Goal: Task Accomplishment & Management: Manage account settings

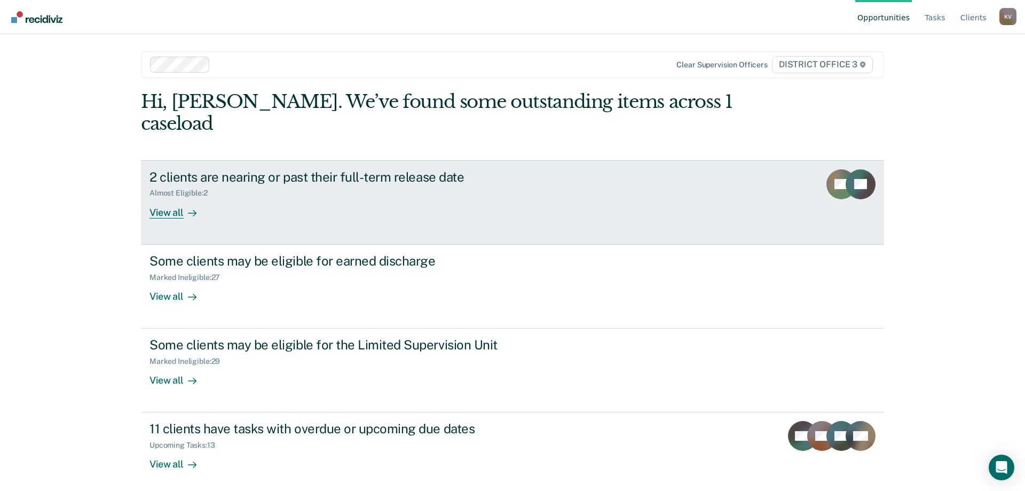
click at [274, 169] on div "2 clients are nearing or past their full-term release date" at bounding box center [336, 176] width 375 height 15
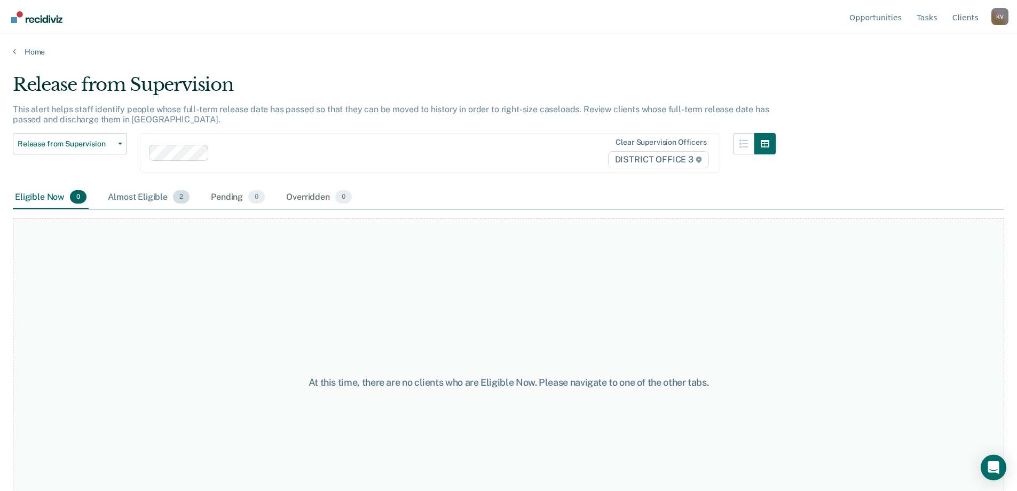
click at [146, 206] on div "Almost Eligible 2" at bounding box center [149, 197] width 86 height 23
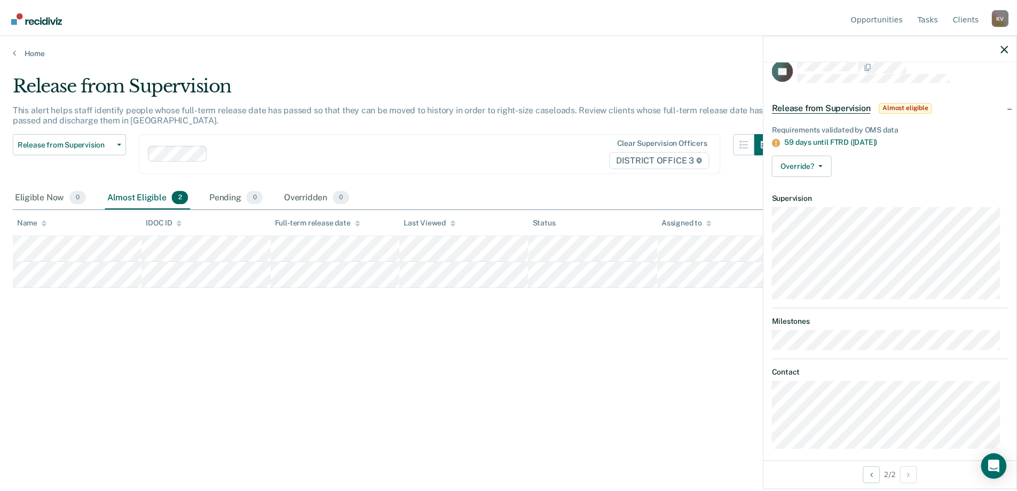
scroll to position [23, 0]
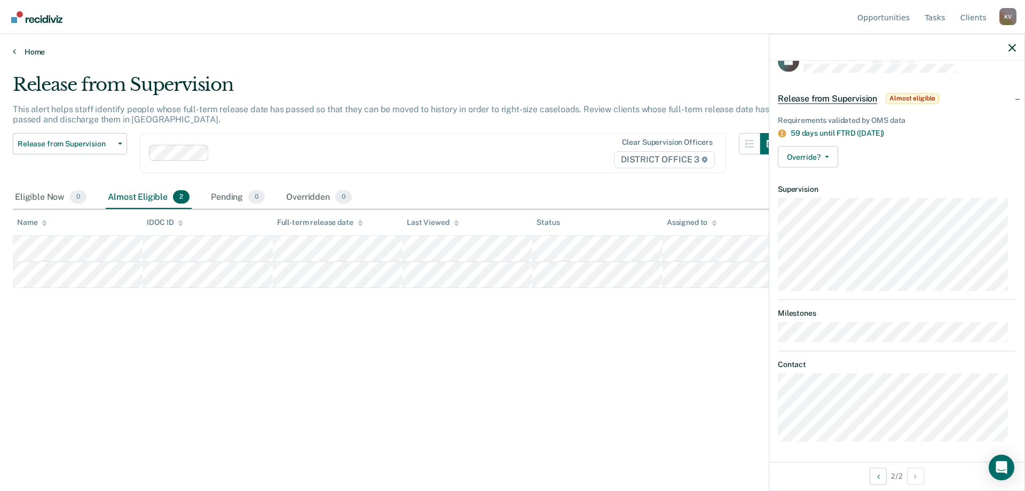
click at [17, 49] on link "Home" at bounding box center [512, 52] width 999 height 10
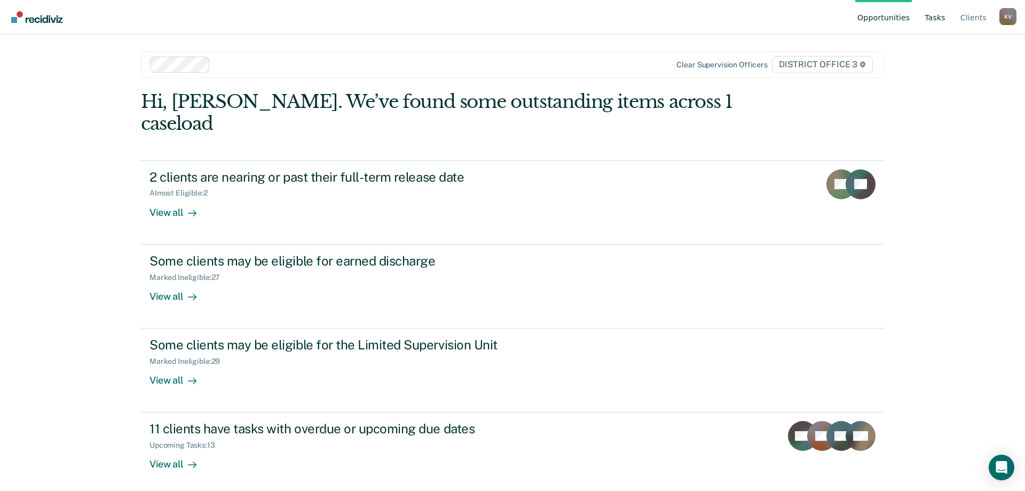
click at [934, 19] on link "Tasks" at bounding box center [934, 17] width 25 height 34
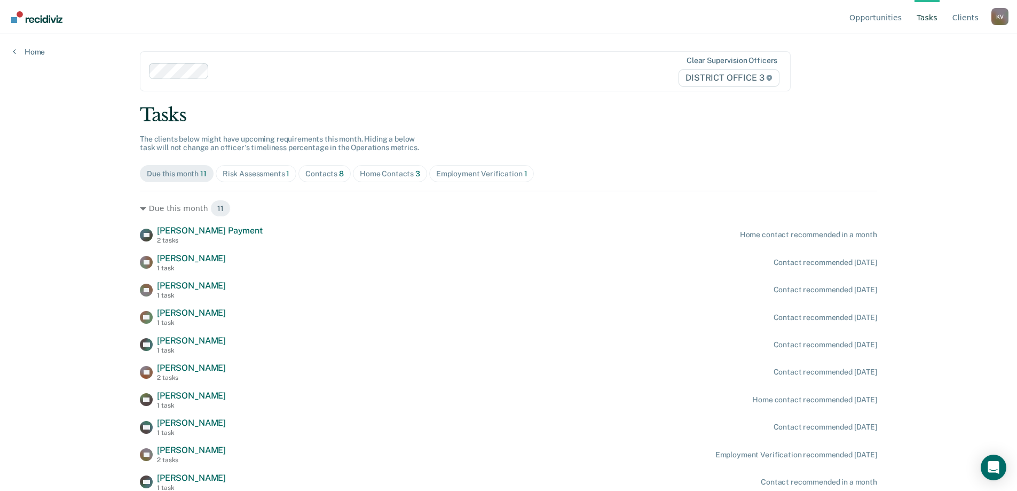
click at [369, 173] on div "Home Contacts 3" at bounding box center [390, 173] width 60 height 9
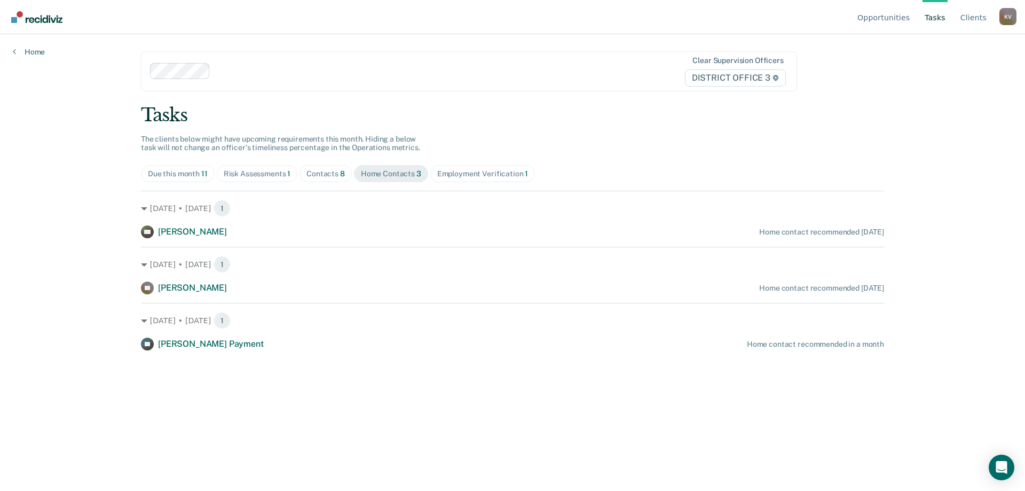
click at [327, 176] on div "Contacts 8" at bounding box center [325, 173] width 38 height 9
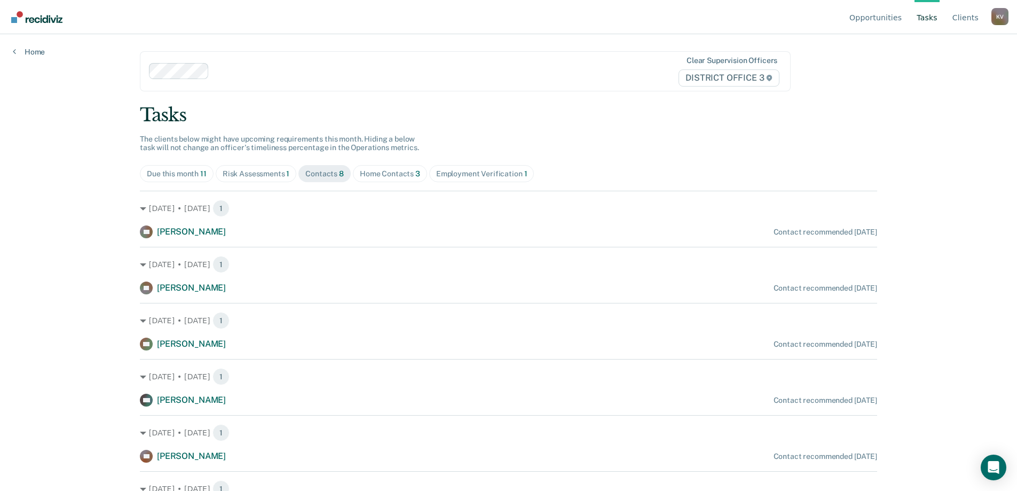
click at [373, 167] on span "Home Contacts 3" at bounding box center [390, 173] width 74 height 17
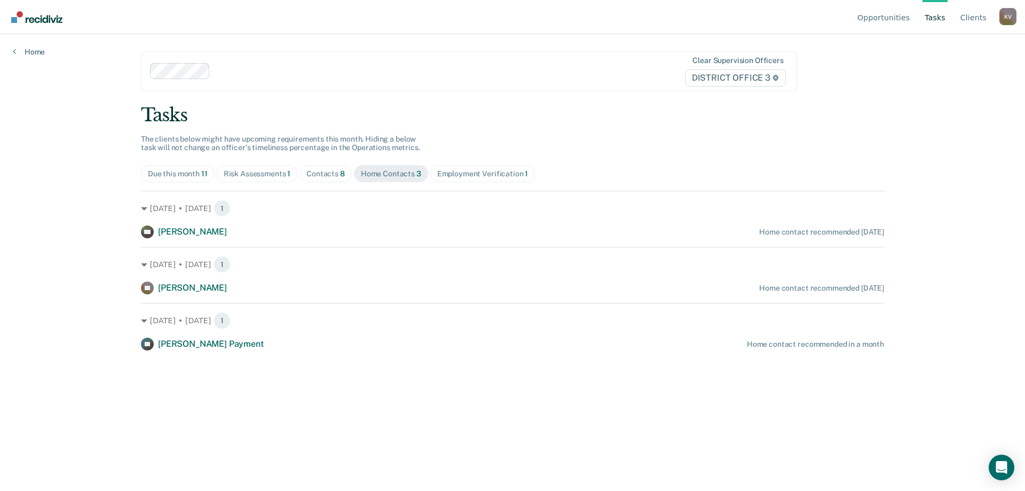
click at [456, 176] on div "Employment Verification 1" at bounding box center [482, 173] width 91 height 9
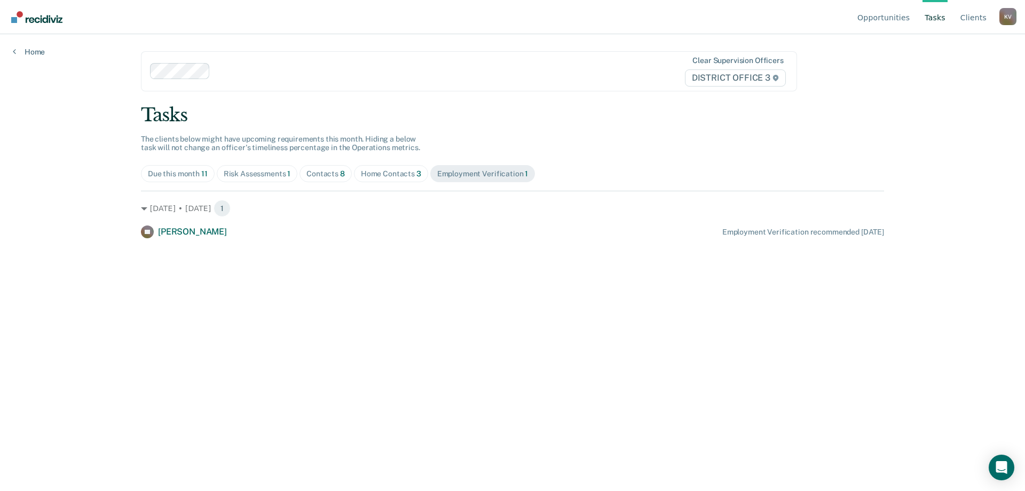
click at [398, 175] on div "Home Contacts 3" at bounding box center [391, 173] width 60 height 9
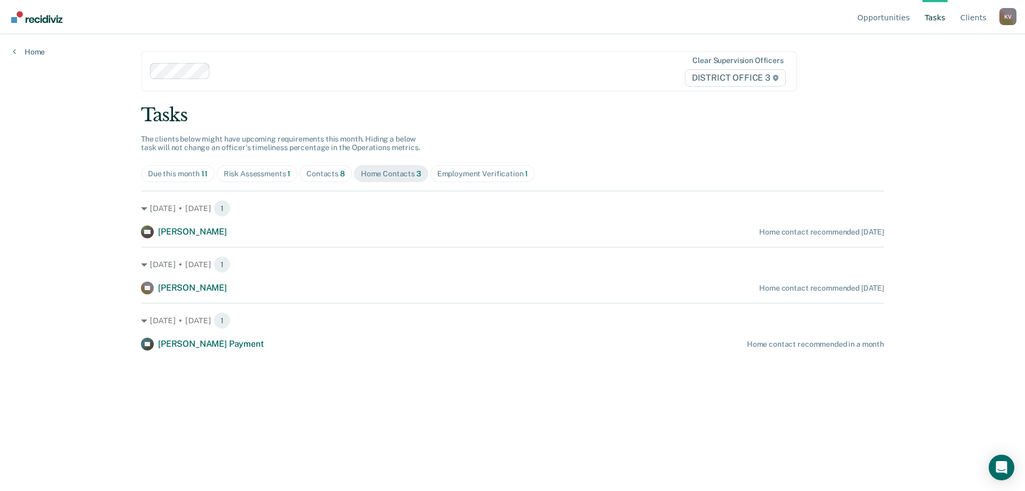
click at [278, 171] on div "Risk Assessments 1" at bounding box center [257, 173] width 67 height 9
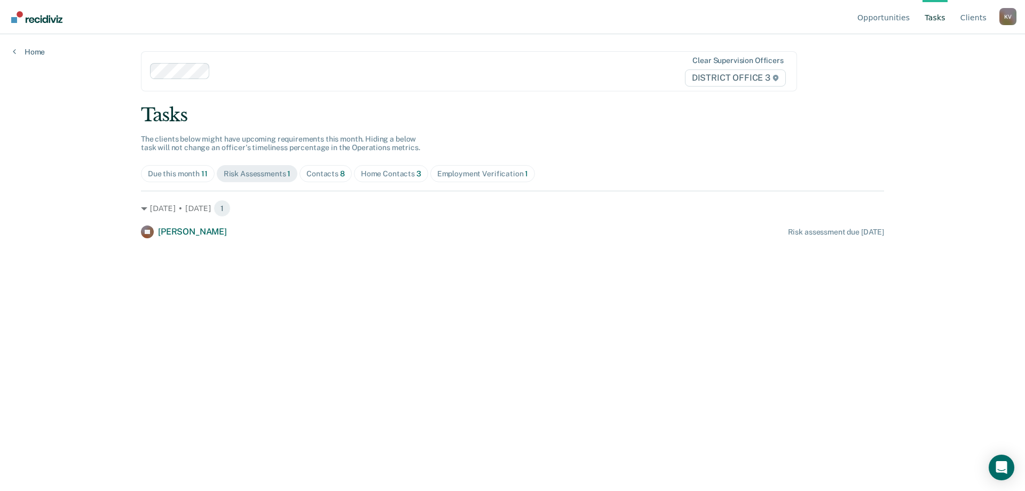
click at [311, 177] on div "Contacts 8" at bounding box center [325, 173] width 38 height 9
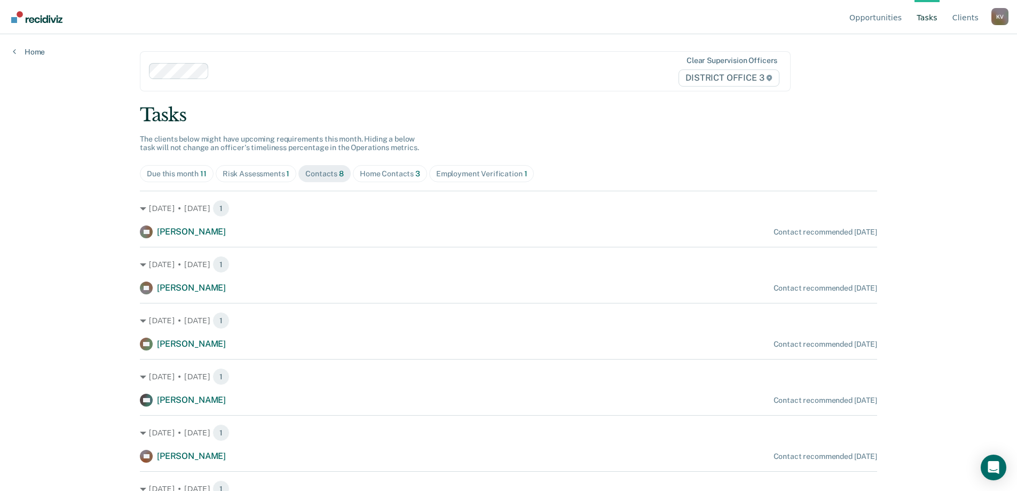
click at [192, 175] on div "Due this month 11" at bounding box center [177, 173] width 60 height 9
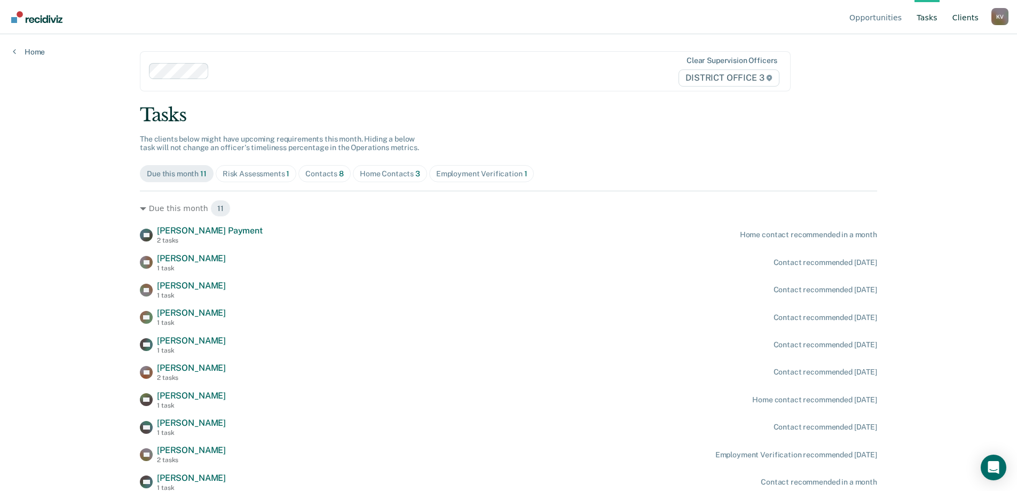
click at [963, 19] on link "Client s" at bounding box center [965, 17] width 30 height 34
